Goal: Information Seeking & Learning: Learn about a topic

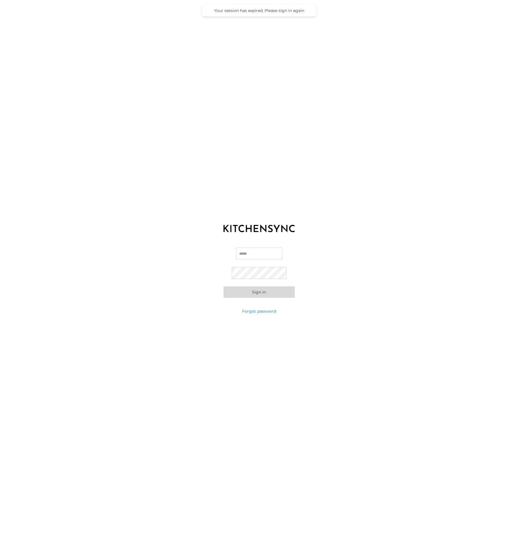
type input "**********"
click at [266, 295] on button "Sign in" at bounding box center [259, 292] width 71 height 11
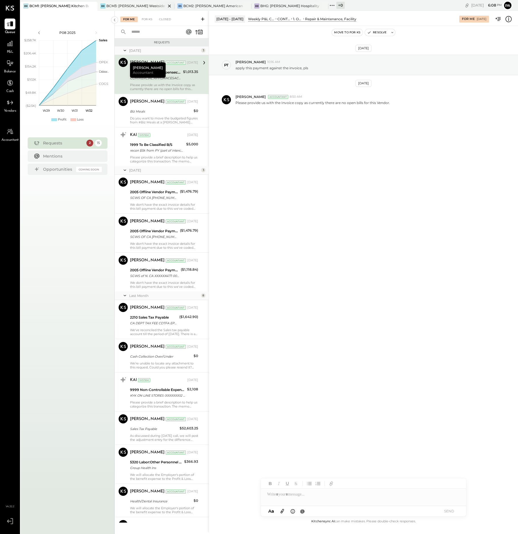
click at [124, 5] on div "BCM3: [PERSON_NAME] Westside Grill" at bounding box center [136, 5] width 60 height 5
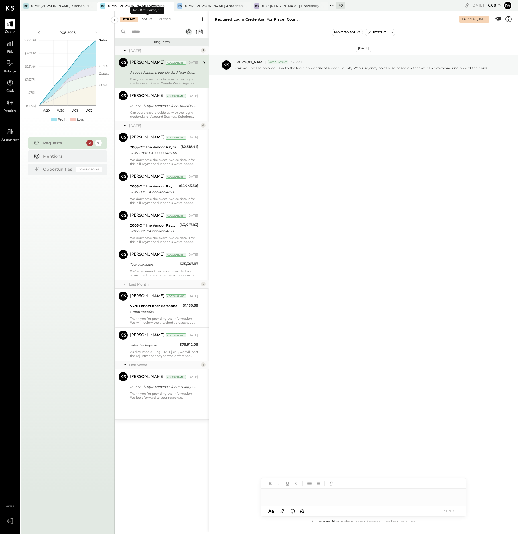
click at [148, 18] on div "For KS" at bounding box center [147, 20] width 16 height 6
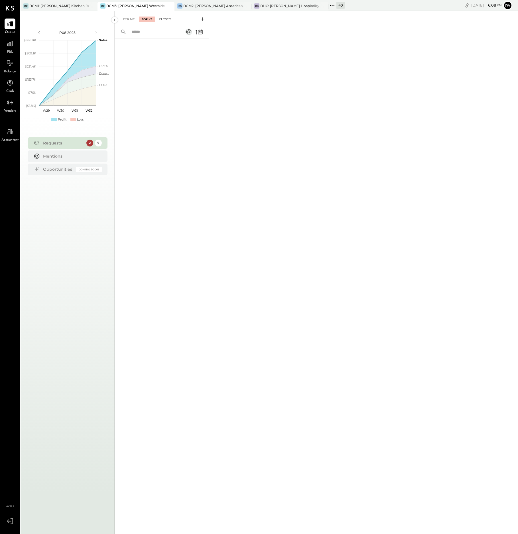
click at [168, 17] on div "Closed" at bounding box center [165, 20] width 18 height 6
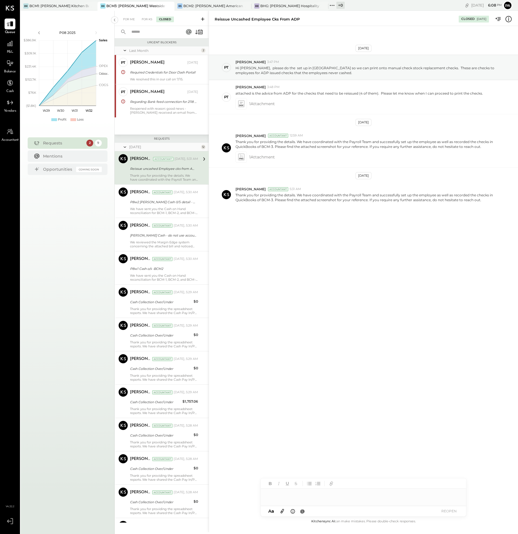
click at [164, 174] on div "Thank you for providing the details. We have coordinated with the Payroll Team …" at bounding box center [164, 178] width 68 height 8
click at [241, 155] on icon at bounding box center [241, 157] width 6 height 7
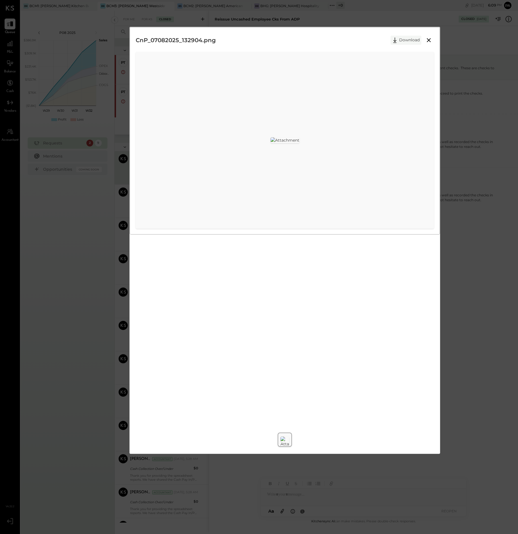
click at [404, 38] on button "Download" at bounding box center [406, 40] width 31 height 9
click at [463, 389] on div "CnP_07082025_132904.png Download" at bounding box center [259, 267] width 518 height 534
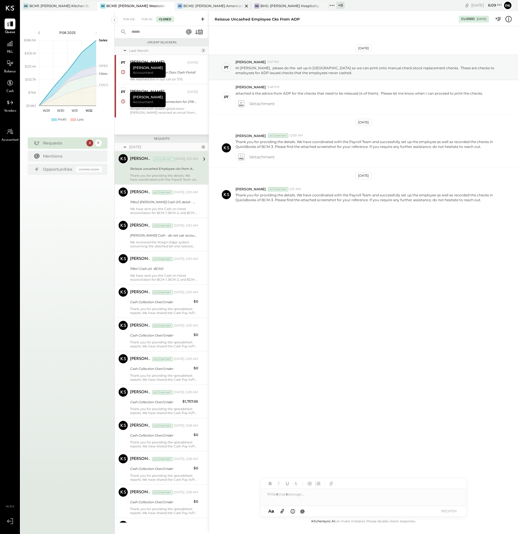
click at [210, 5] on div "BCM2: [PERSON_NAME] American Cooking" at bounding box center [213, 5] width 60 height 5
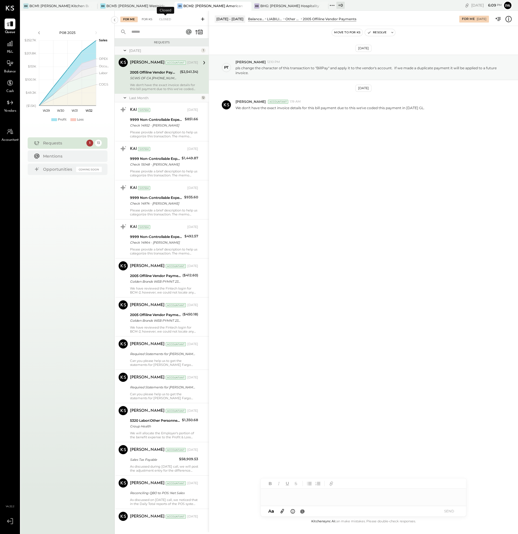
click at [148, 19] on div "For KS" at bounding box center [147, 20] width 16 height 6
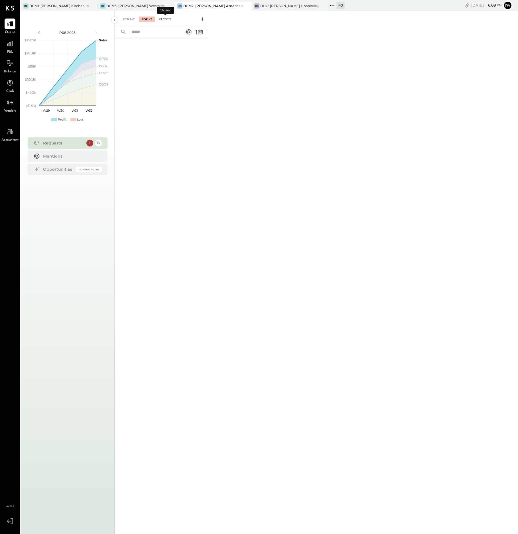
click at [167, 18] on div "Closed" at bounding box center [165, 20] width 18 height 6
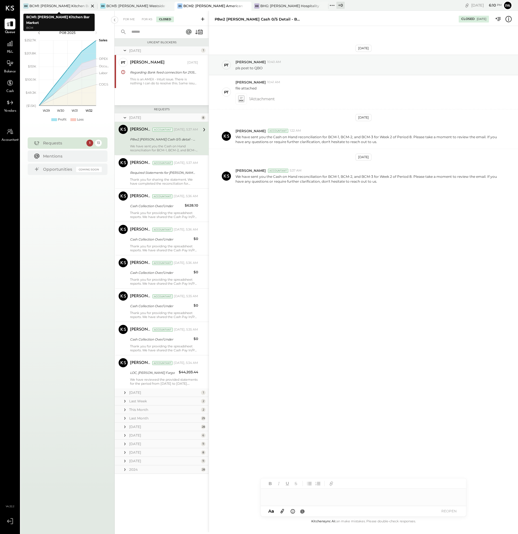
click at [69, 6] on div "BCM1: [PERSON_NAME] Kitchen Bar Market" at bounding box center [59, 5] width 60 height 5
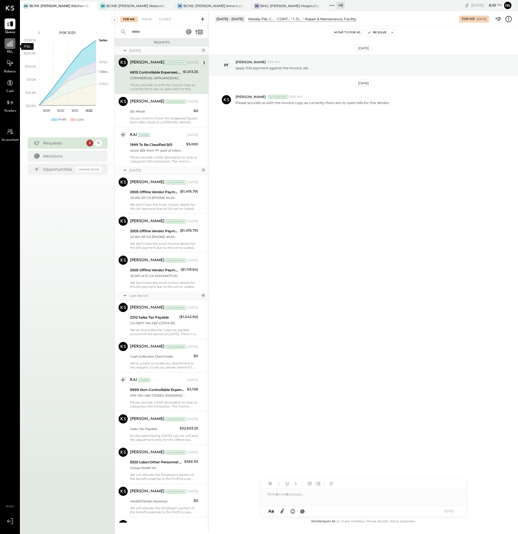
click at [9, 43] on icon at bounding box center [10, 44] width 6 height 6
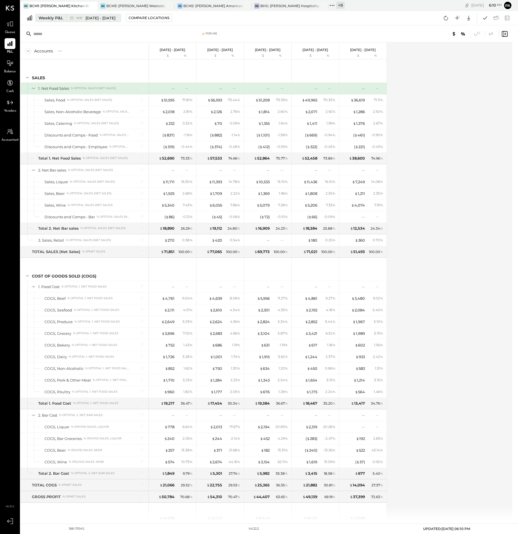
click at [57, 17] on div "Weekly P&L" at bounding box center [50, 18] width 25 height 6
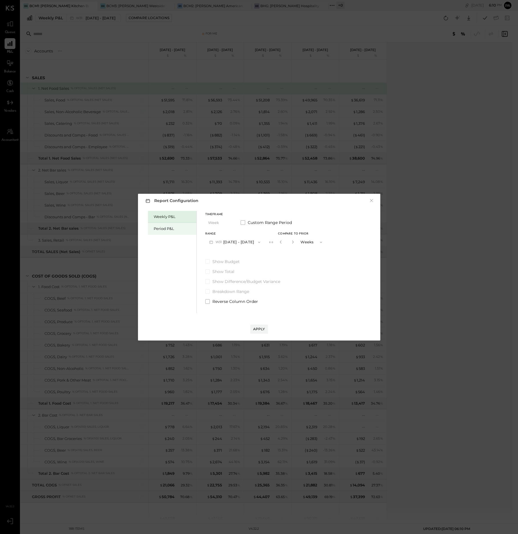
click at [165, 229] on div "Period P&L" at bounding box center [174, 228] width 40 height 5
click at [261, 243] on icon "button" at bounding box center [259, 242] width 5 height 5
click at [239, 293] on span "[DATE] - [DATE]" at bounding box center [231, 292] width 27 height 5
click at [289, 243] on div "Compare" at bounding box center [280, 242] width 19 height 5
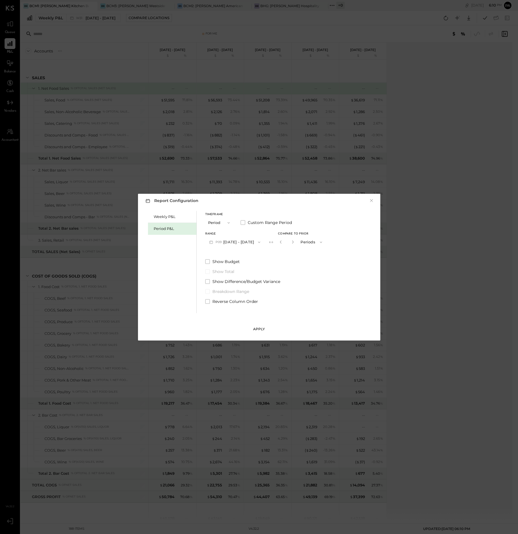
click at [258, 328] on div "Apply" at bounding box center [259, 329] width 12 height 5
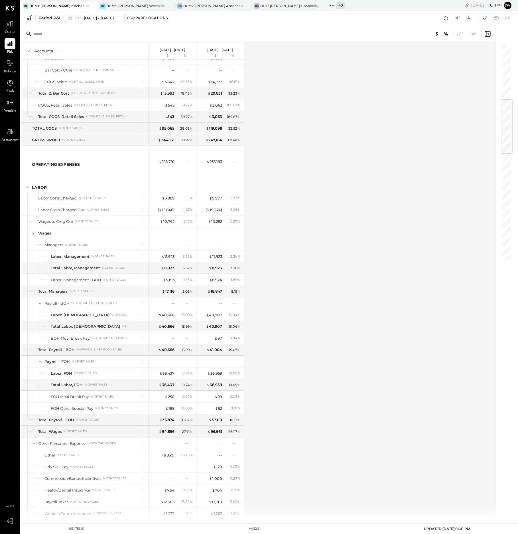
scroll to position [535, 0]
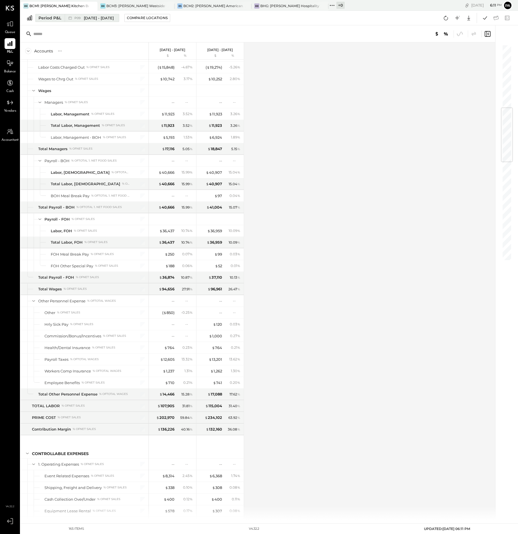
click at [107, 18] on span "[DATE] - [DATE]" at bounding box center [99, 17] width 30 height 5
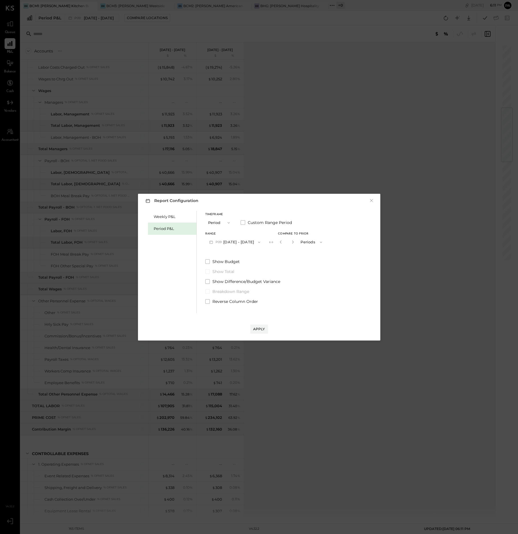
click at [261, 242] on icon "button" at bounding box center [259, 242] width 5 height 5
click at [234, 279] on span "[DATE] - [DATE]" at bounding box center [231, 279] width 27 height 5
click at [258, 329] on div "Apply" at bounding box center [259, 329] width 12 height 5
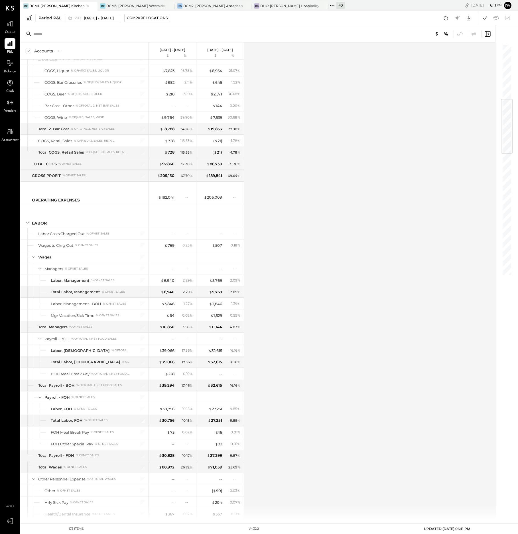
scroll to position [499, 0]
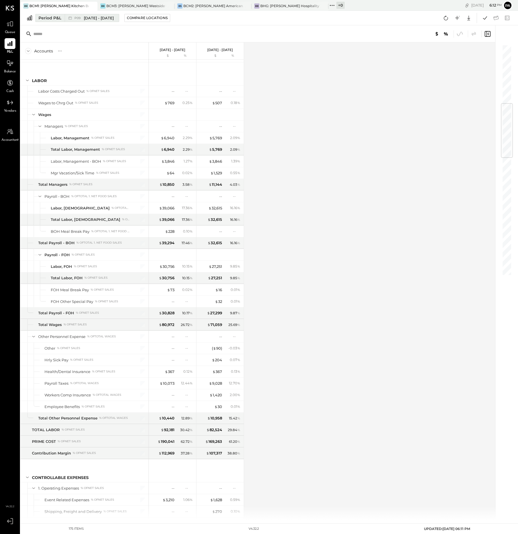
click at [106, 19] on span "[DATE] - [DATE]" at bounding box center [99, 17] width 30 height 5
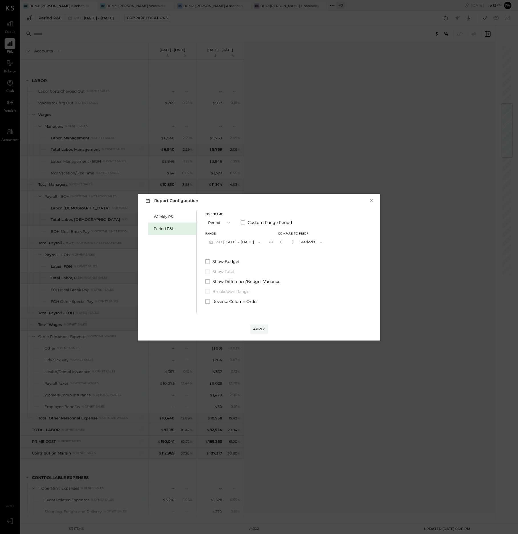
click at [261, 242] on span "button" at bounding box center [257, 242] width 7 height 5
click at [243, 243] on span "[DATE] - [DATE]" at bounding box center [231, 242] width 27 height 5
click at [258, 329] on div "Apply" at bounding box center [259, 329] width 12 height 5
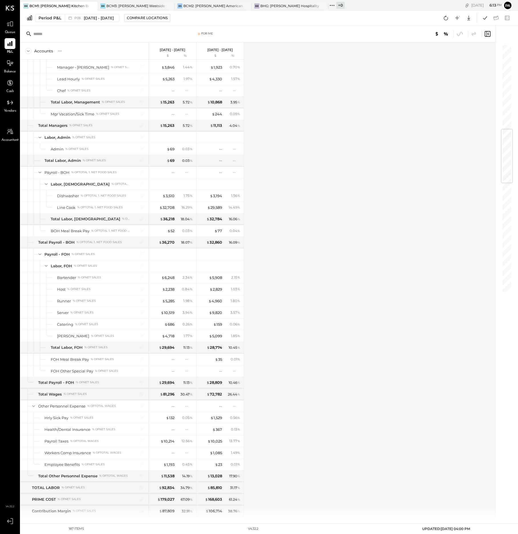
scroll to position [713, 0]
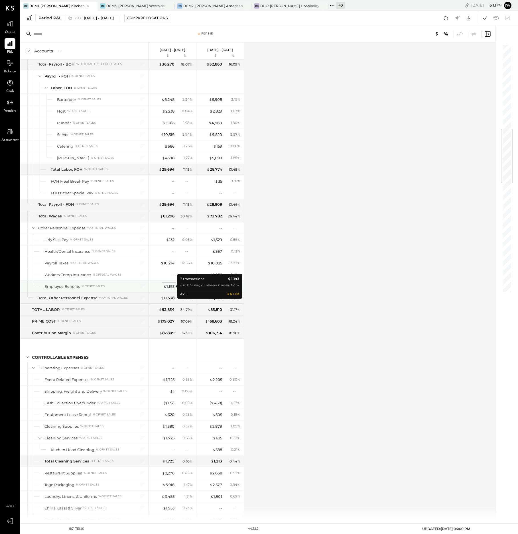
click at [173, 286] on div "$ 1,193" at bounding box center [168, 286] width 11 height 5
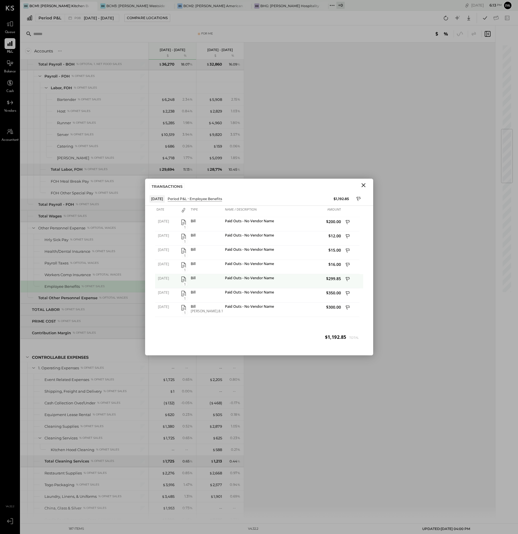
click at [184, 283] on span "1" at bounding box center [185, 284] width 6 height 5
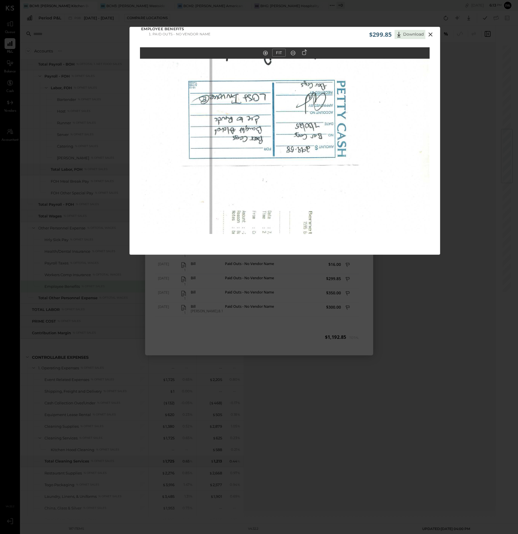
scroll to position [5, 0]
click at [276, 50] on button "FIT" at bounding box center [278, 52] width 13 height 8
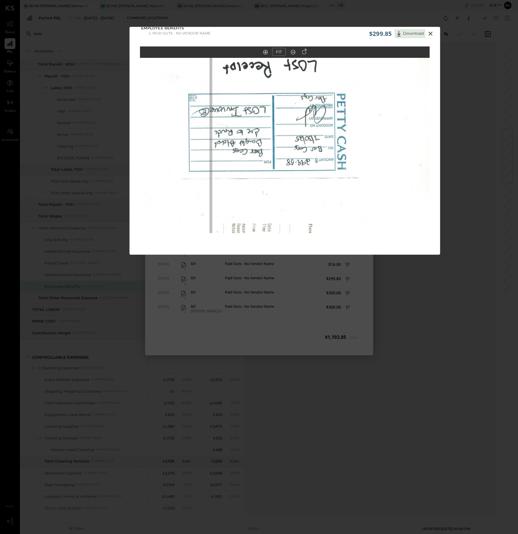
click at [304, 51] on icon at bounding box center [304, 51] width 5 height 6
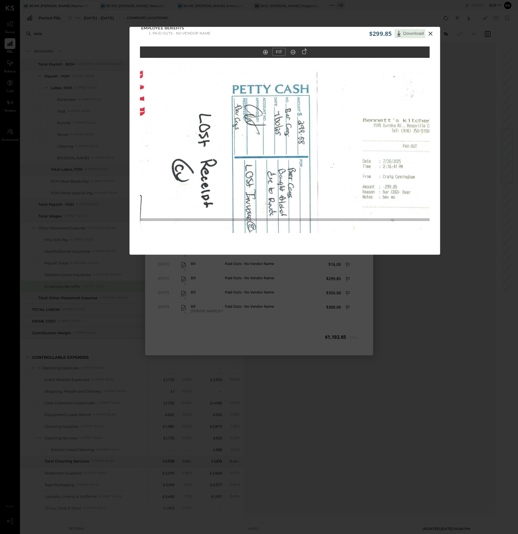
click at [304, 51] on icon at bounding box center [304, 51] width 5 height 6
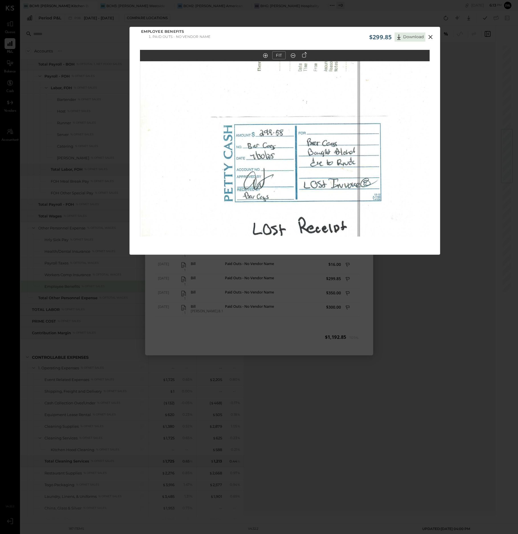
scroll to position [0, 0]
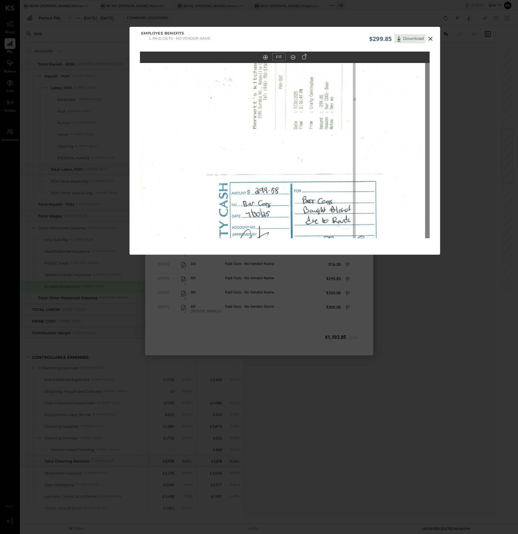
drag, startPoint x: 334, startPoint y: 103, endPoint x: 330, endPoint y: 149, distance: 46.1
click at [330, 149] on img at bounding box center [280, 207] width 290 height 373
click at [429, 38] on icon at bounding box center [430, 38] width 7 height 7
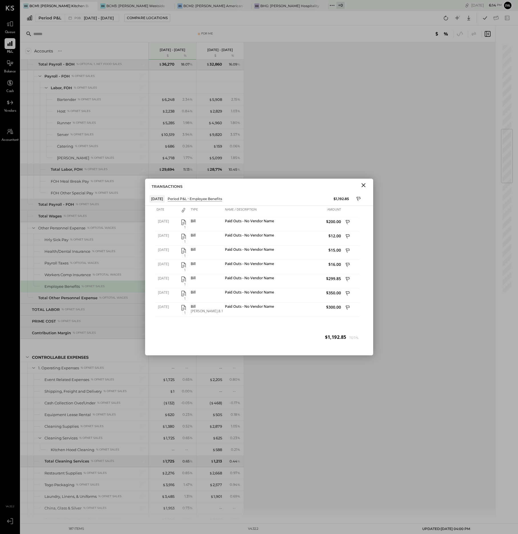
click at [363, 184] on icon "Close" at bounding box center [363, 185] width 7 height 7
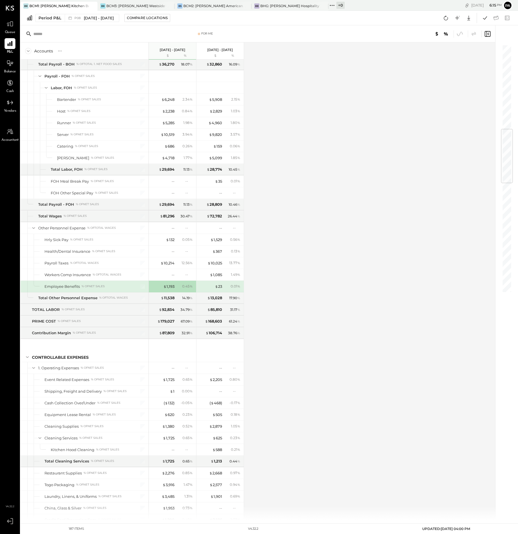
click at [305, 407] on div "Accounts S % GL [DATE] - [DATE] $ % [DATE] - [DATE] $ % SALES 1. Net Food Sales…" at bounding box center [259, 281] width 476 height 478
click at [114, 17] on span "[DATE] - [DATE]" at bounding box center [99, 17] width 30 height 5
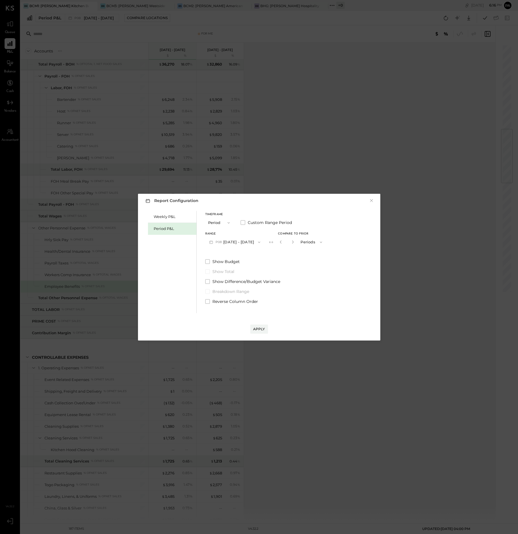
click at [261, 244] on icon "button" at bounding box center [259, 242] width 5 height 5
click at [233, 280] on span "[DATE] - [DATE]" at bounding box center [231, 279] width 27 height 5
click at [261, 328] on div "Apply" at bounding box center [259, 329] width 12 height 5
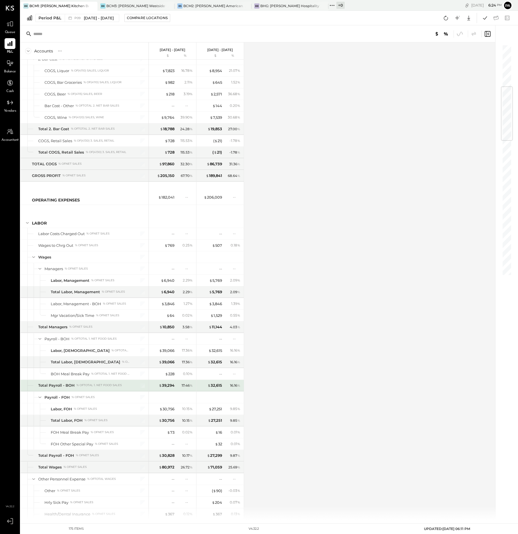
scroll to position [570, 0]
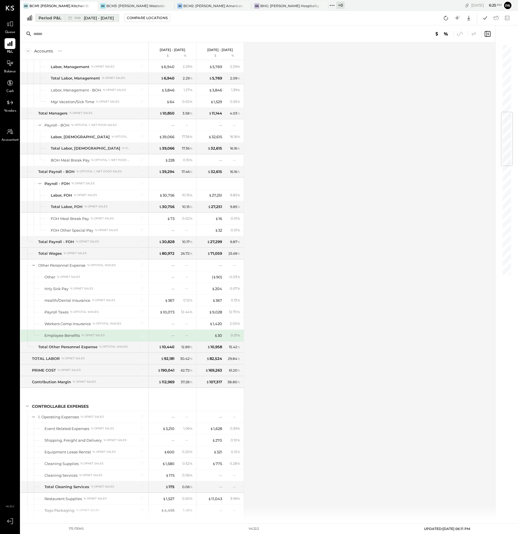
click at [106, 16] on span "[DATE] - [DATE]" at bounding box center [99, 17] width 30 height 5
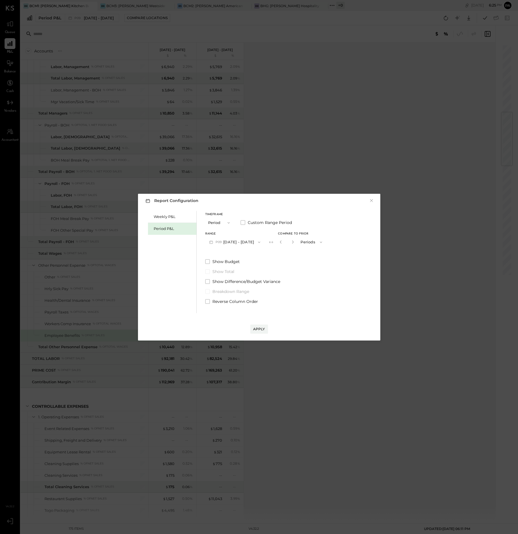
click at [257, 243] on button "P09 [DATE] - [DATE]" at bounding box center [234, 242] width 59 height 11
click at [239, 255] on span "[DATE] - [DATE]" at bounding box center [231, 254] width 27 height 5
click at [261, 242] on icon "button" at bounding box center [259, 242] width 5 height 5
click at [229, 243] on span "[DATE] - [DATE]" at bounding box center [231, 242] width 27 height 5
click at [258, 327] on div "Apply" at bounding box center [259, 329] width 12 height 5
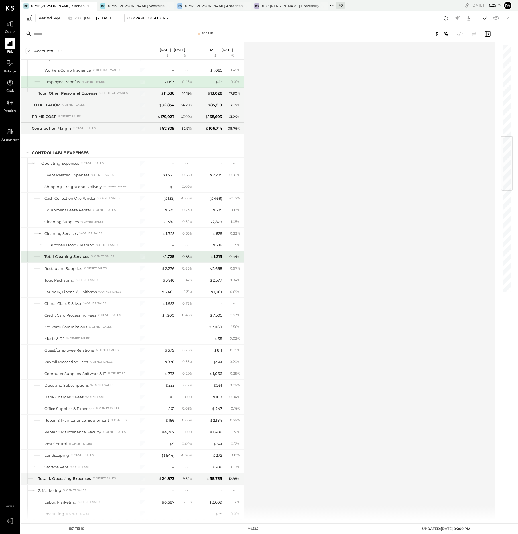
scroll to position [775, 0]
